Goal: Information Seeking & Learning: Learn about a topic

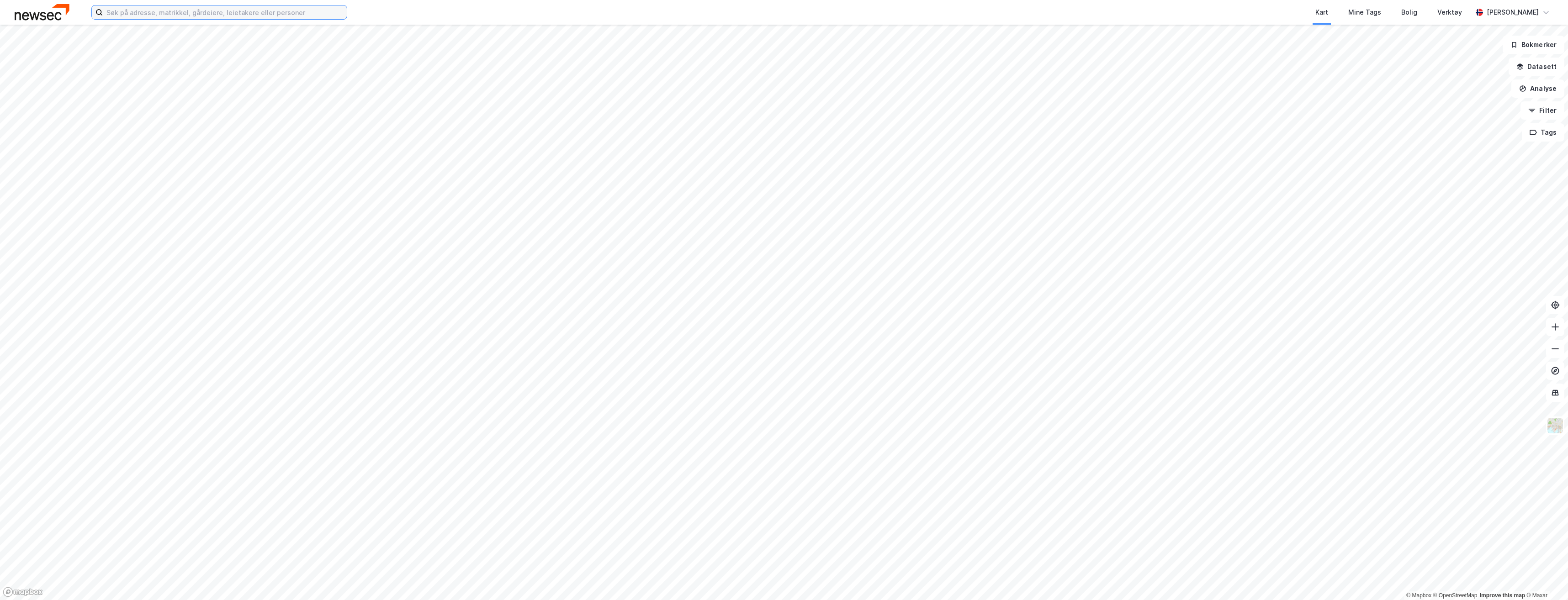
click at [145, 14] on input at bounding box center [224, 13] width 244 height 14
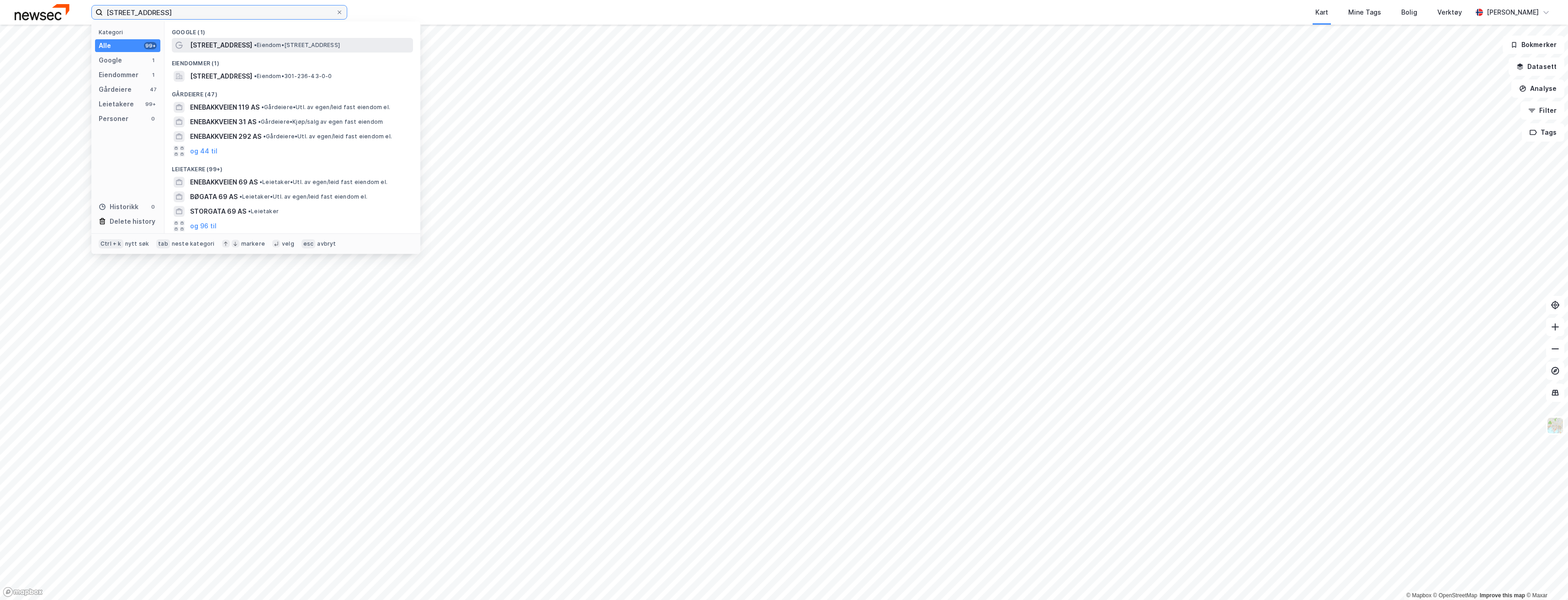
type input "[STREET_ADDRESS]"
click at [323, 48] on span "• Eiendom • [STREET_ADDRESS]" at bounding box center [297, 45] width 86 height 7
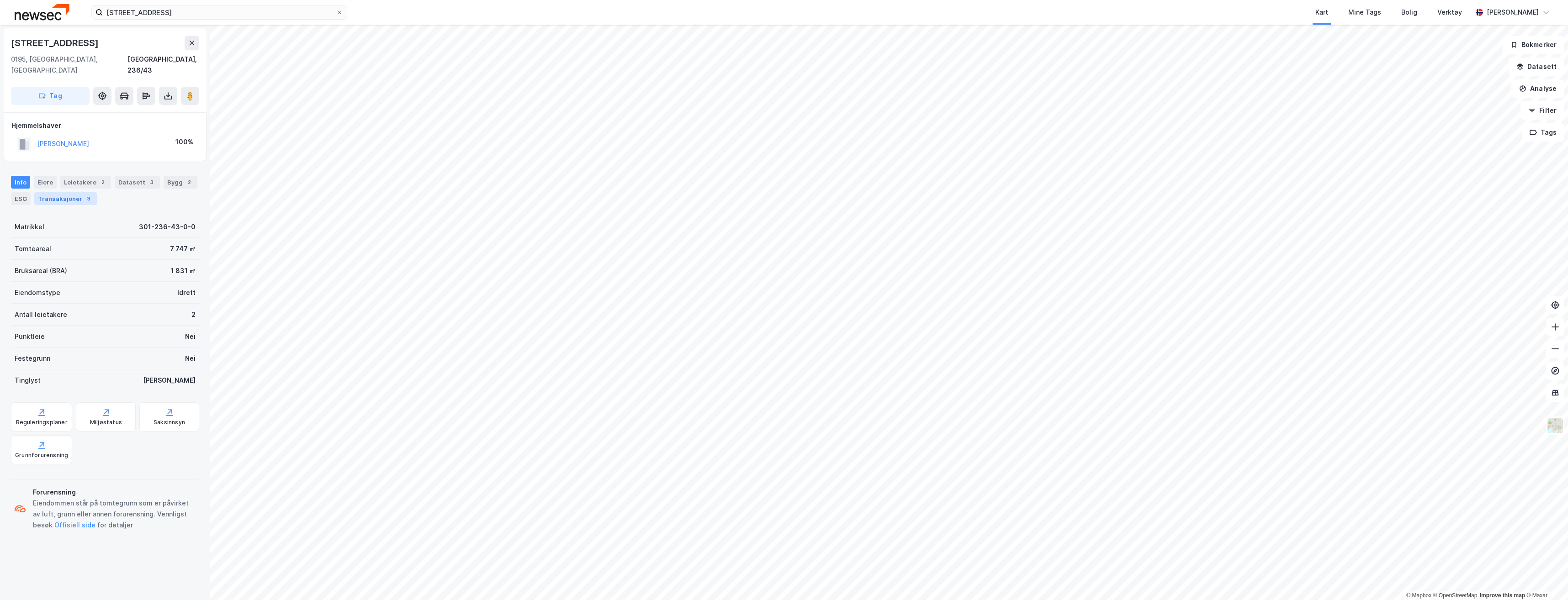
click at [70, 192] on div "Transaksjoner 3" at bounding box center [65, 198] width 62 height 13
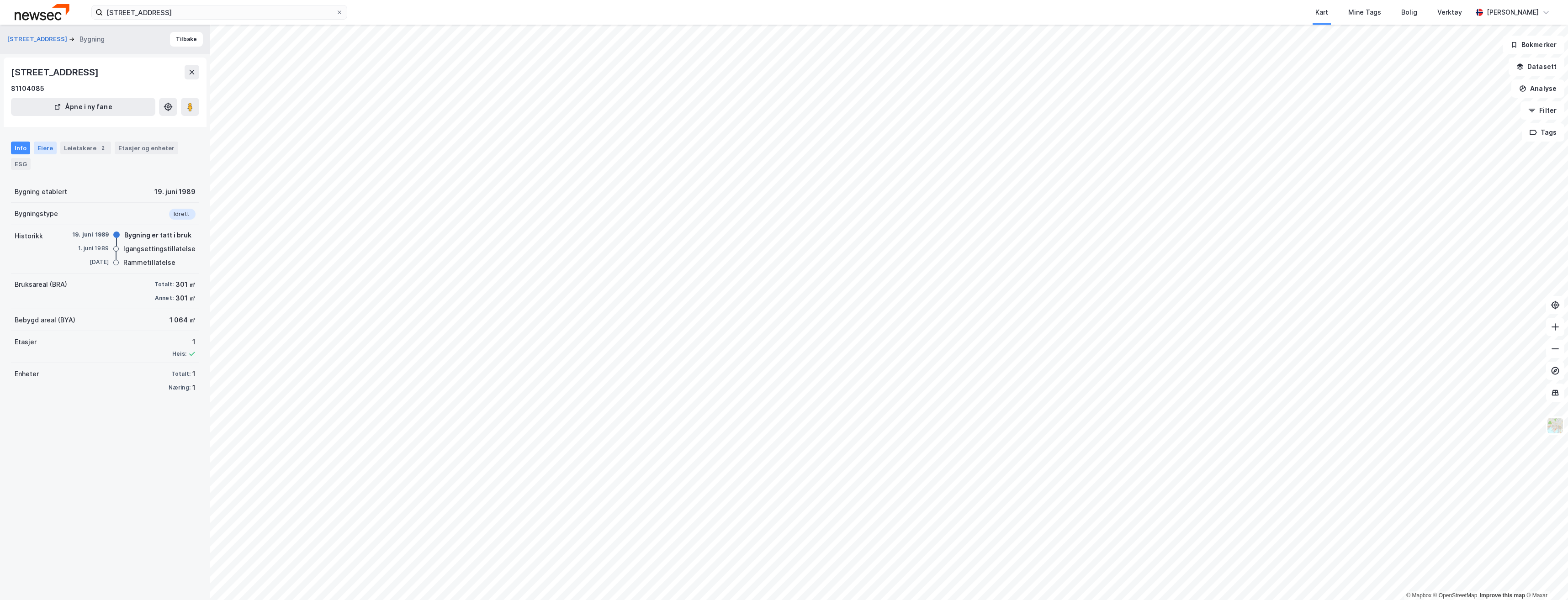
click at [47, 151] on div "Eiere" at bounding box center [45, 147] width 22 height 13
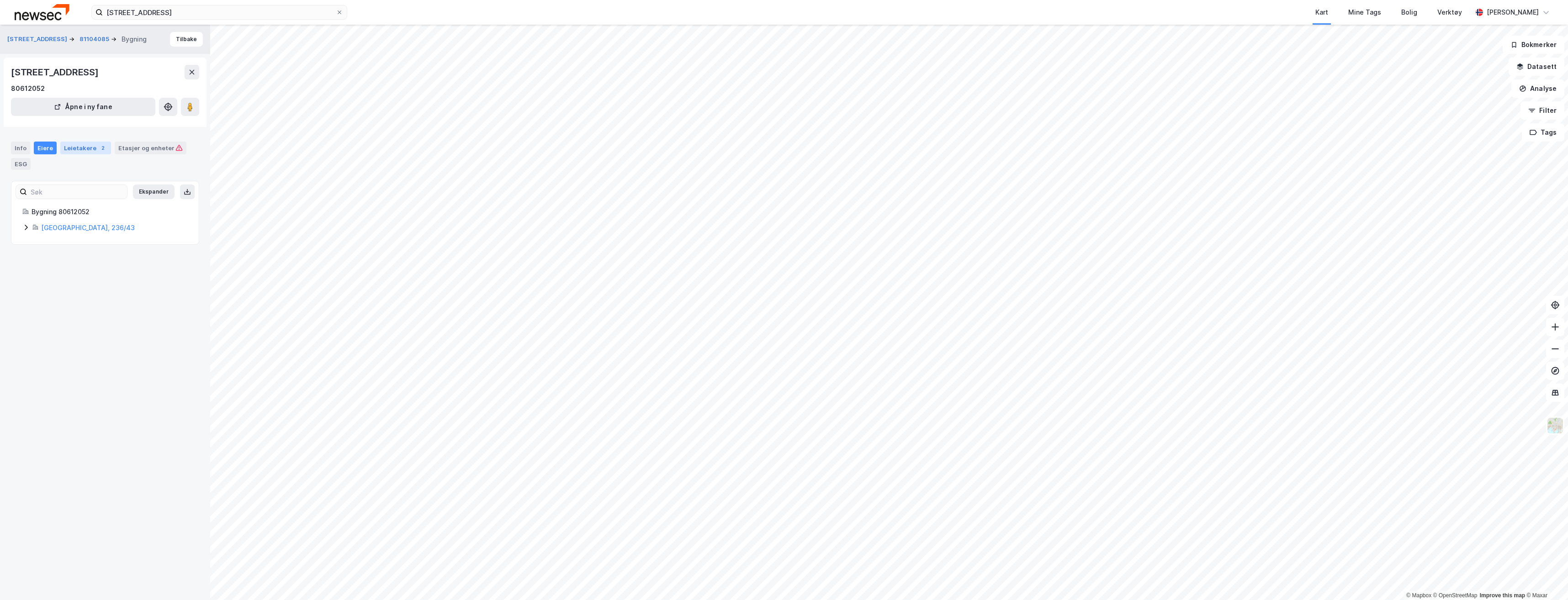
click at [75, 150] on div "Leietakere 2" at bounding box center [86, 147] width 51 height 13
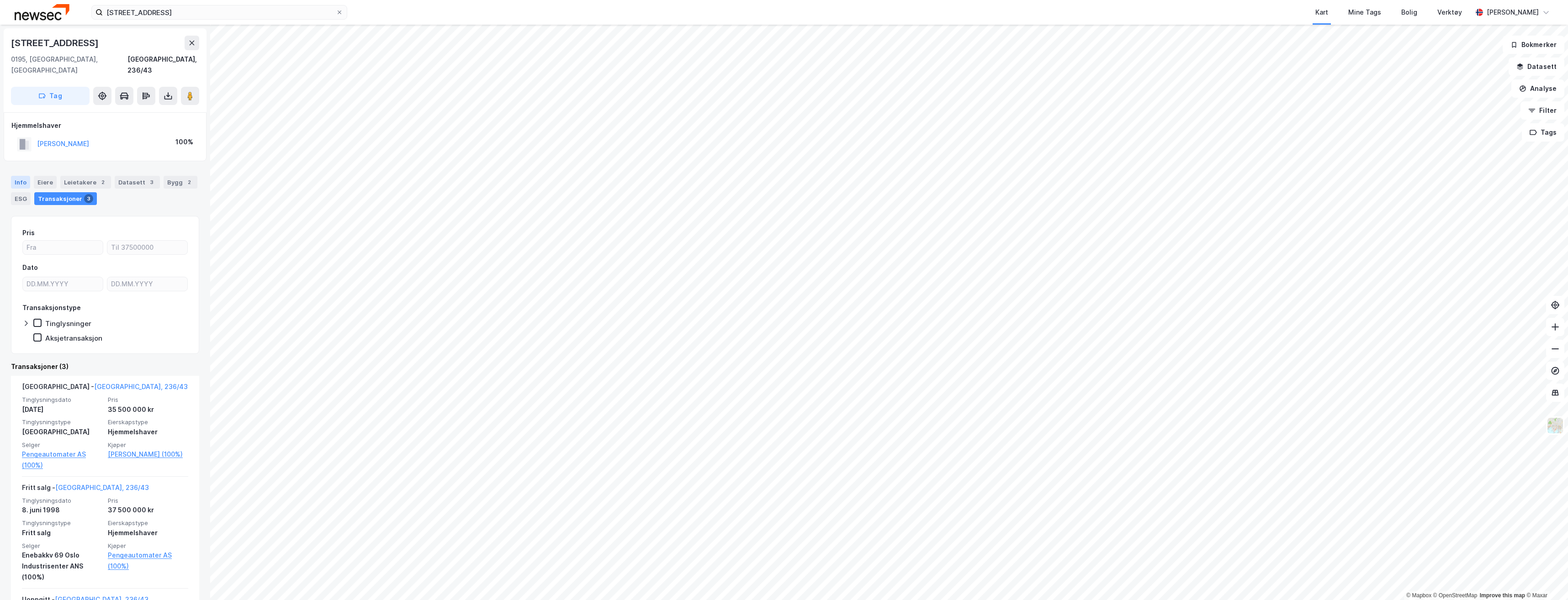
click at [26, 175] on div "Info" at bounding box center [20, 181] width 19 height 13
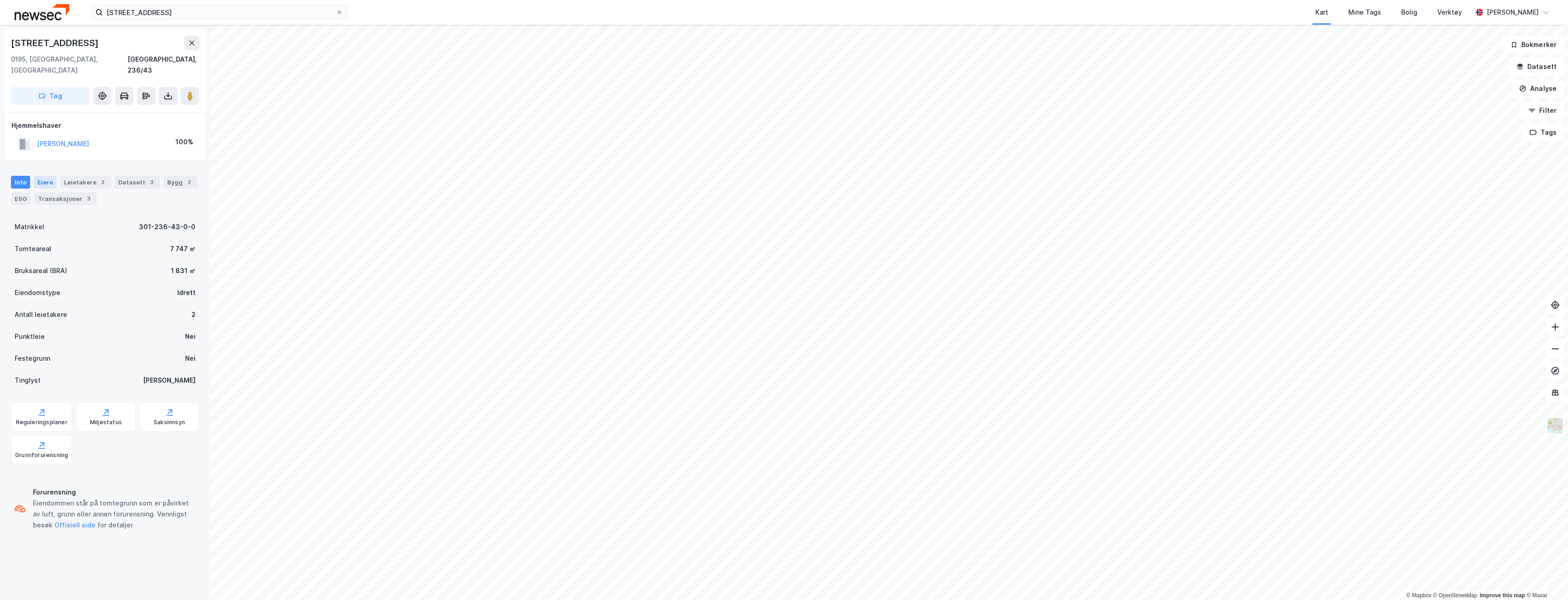
click at [42, 175] on div "Eiere" at bounding box center [45, 181] width 22 height 13
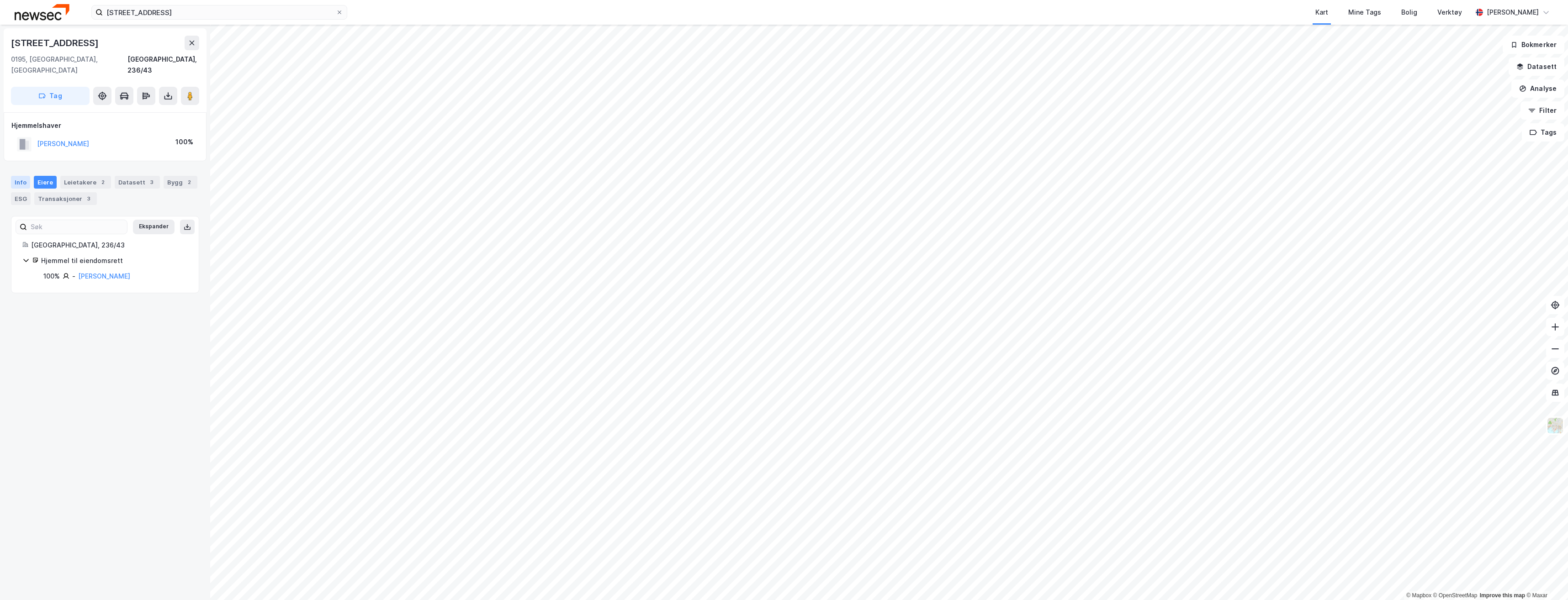
click at [24, 175] on div "Info" at bounding box center [20, 181] width 19 height 13
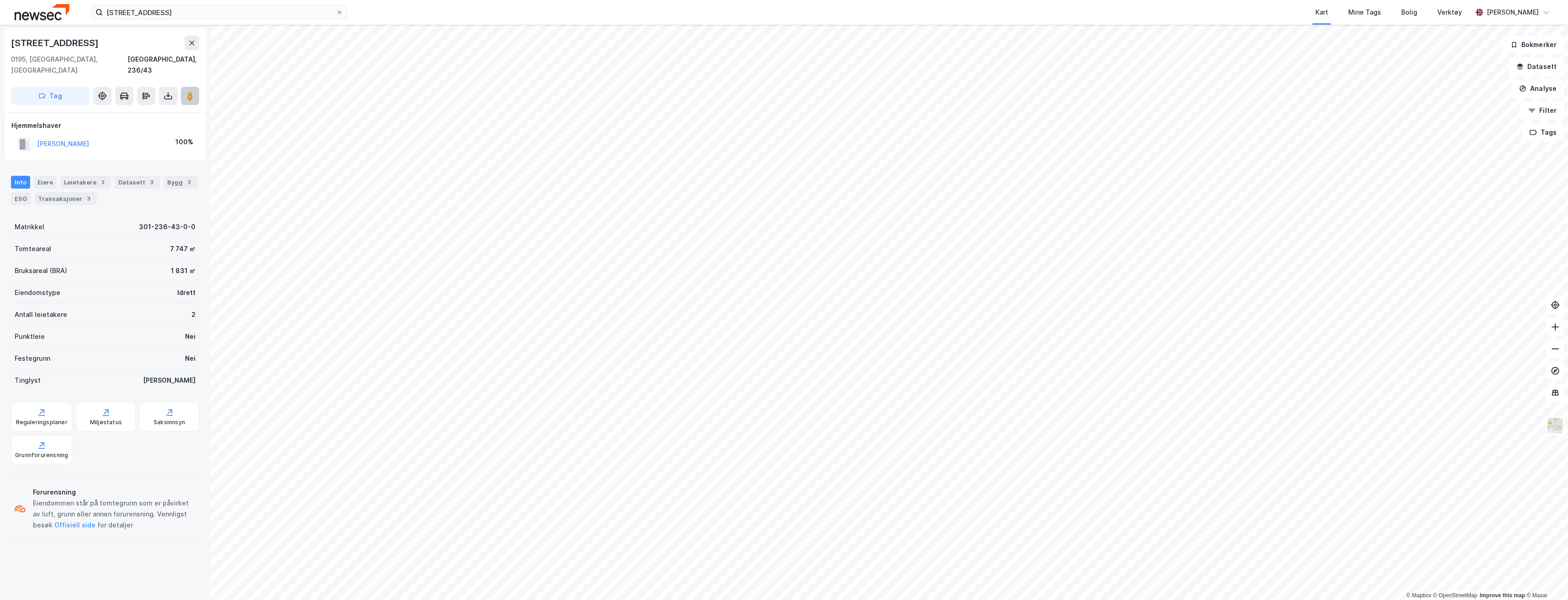
click at [190, 92] on image at bounding box center [190, 95] width 6 height 9
click at [185, 92] on icon at bounding box center [189, 95] width 9 height 9
